Goal: Task Accomplishment & Management: Complete application form

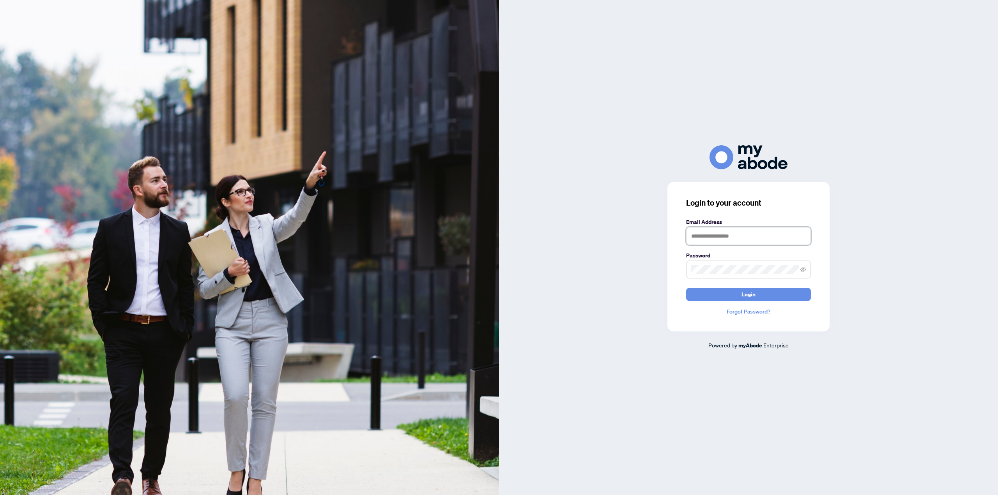
click at [734, 237] on input "text" at bounding box center [748, 236] width 125 height 18
type input "**********"
click at [686, 288] on button "Login" at bounding box center [748, 294] width 125 height 13
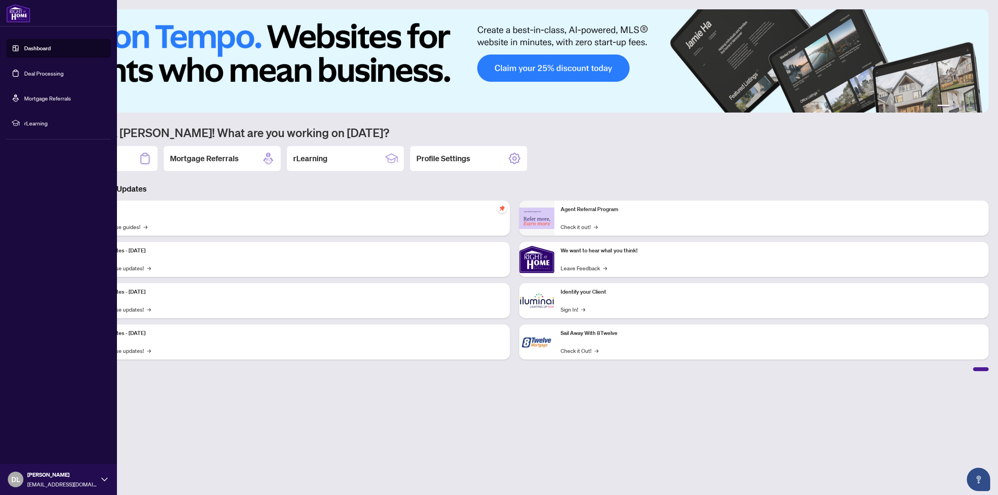
click at [24, 72] on link "Deal Processing" at bounding box center [43, 73] width 39 height 7
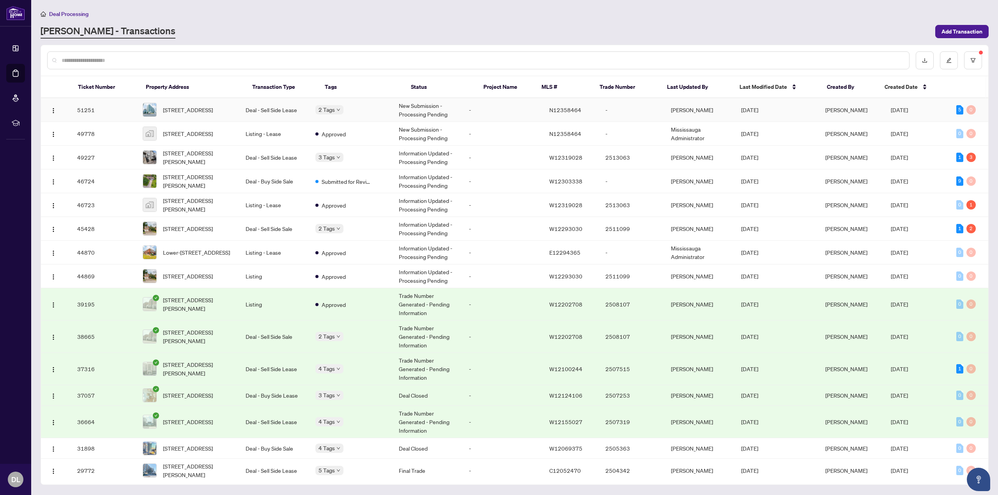
click at [440, 113] on td "New Submission - Processing Pending" at bounding box center [427, 110] width 70 height 24
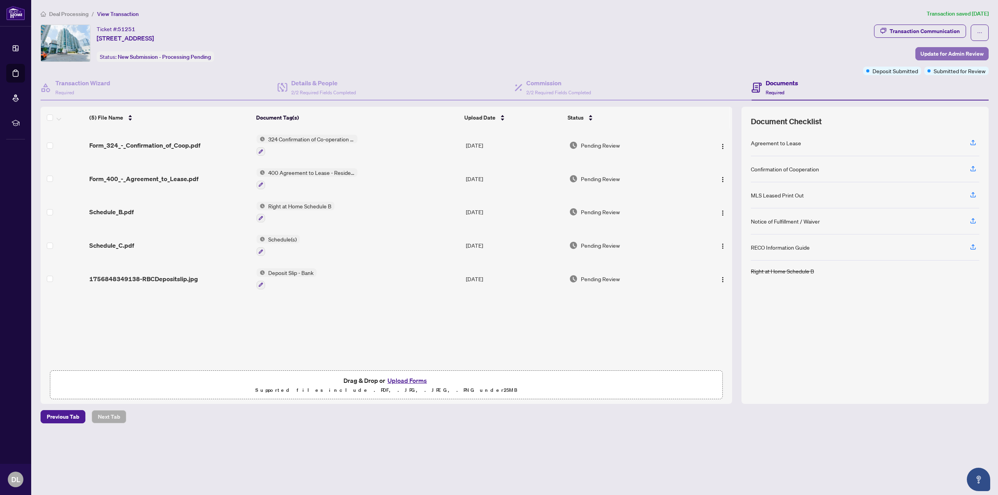
click at [938, 57] on span "Update for Admin Review" at bounding box center [951, 54] width 63 height 12
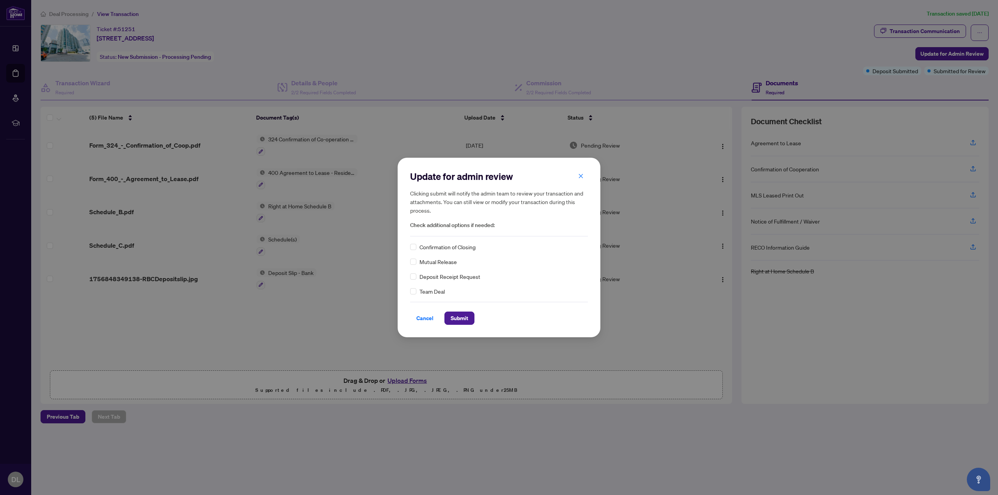
click at [451, 278] on span "Deposit Receipt Request" at bounding box center [449, 276] width 61 height 9
click at [410, 280] on label at bounding box center [413, 276] width 6 height 9
click at [413, 273] on label at bounding box center [413, 276] width 6 height 9
click at [465, 318] on span "Submit" at bounding box center [460, 318] width 18 height 12
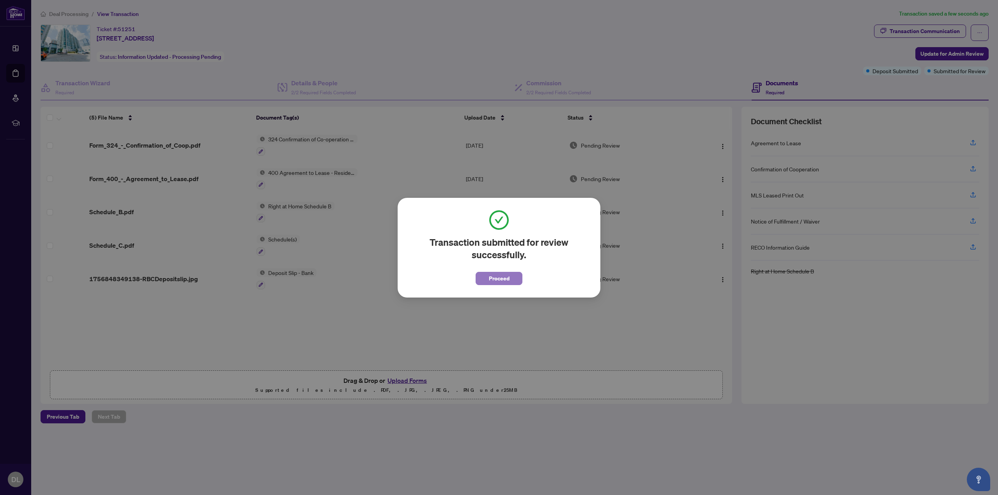
click at [491, 280] on span "Proceed" at bounding box center [499, 278] width 21 height 12
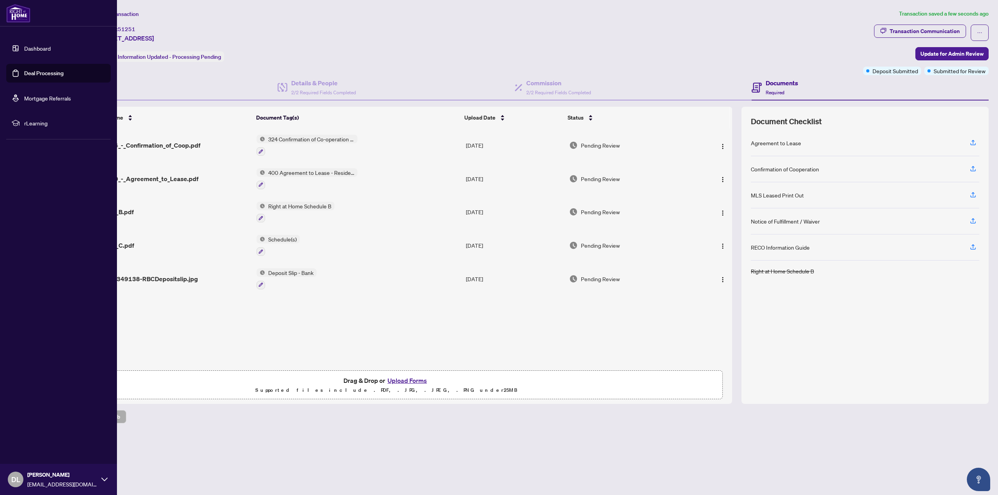
click at [24, 75] on link "Deal Processing" at bounding box center [43, 73] width 39 height 7
